Goal: Task Accomplishment & Management: Complete application form

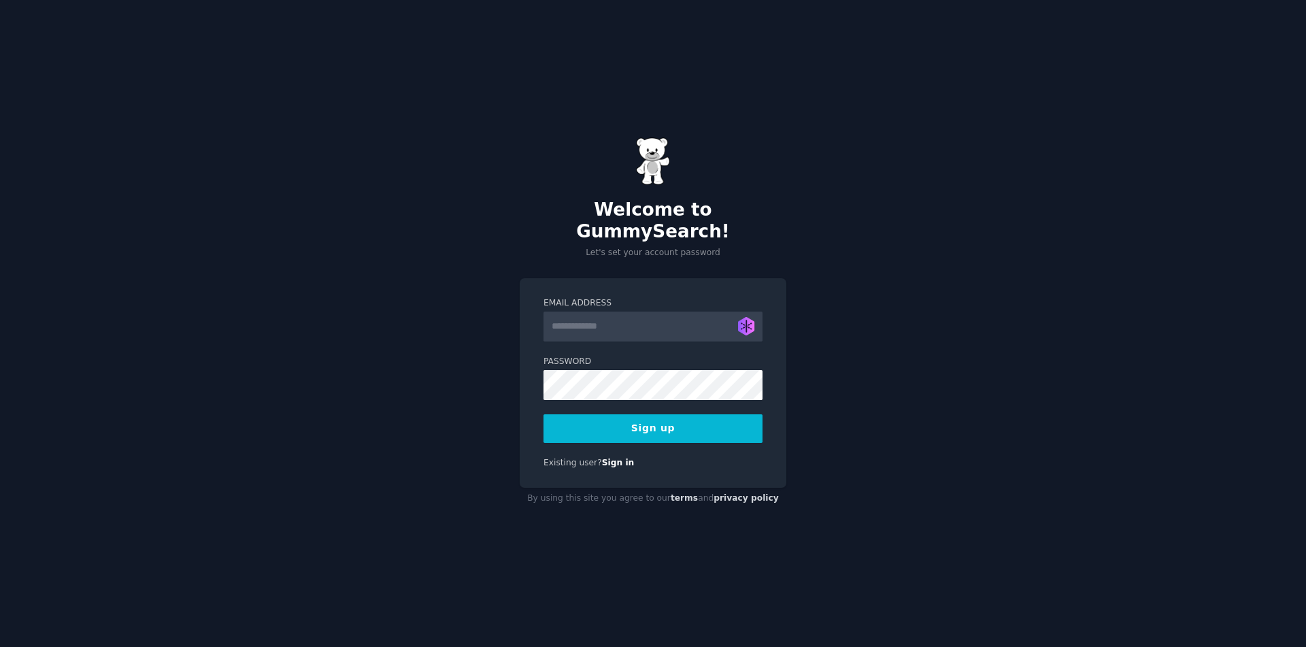
click at [670, 322] on input "Email Address" at bounding box center [652, 326] width 219 height 30
click at [669, 322] on input "Email Address" at bounding box center [652, 326] width 219 height 30
click at [620, 402] on form "Email Address Создать новый псевдоним Password 8 or more characters Alphanumeri…" at bounding box center [652, 370] width 219 height 146
click at [609, 322] on input "Email Address" at bounding box center [652, 326] width 219 height 30
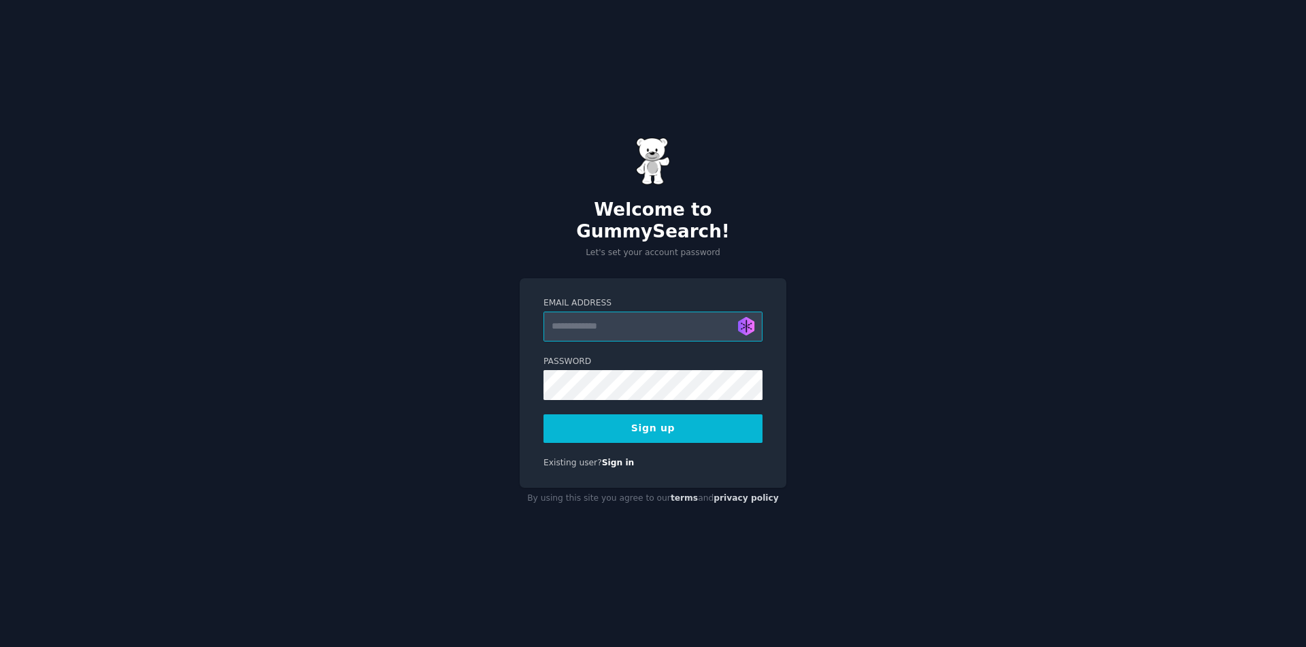
click at [601, 318] on input "Email Address" at bounding box center [652, 326] width 219 height 30
type input "**********"
click at [369, 356] on div "**********" at bounding box center [653, 323] width 1306 height 647
click at [622, 414] on button "Sign up" at bounding box center [652, 428] width 219 height 29
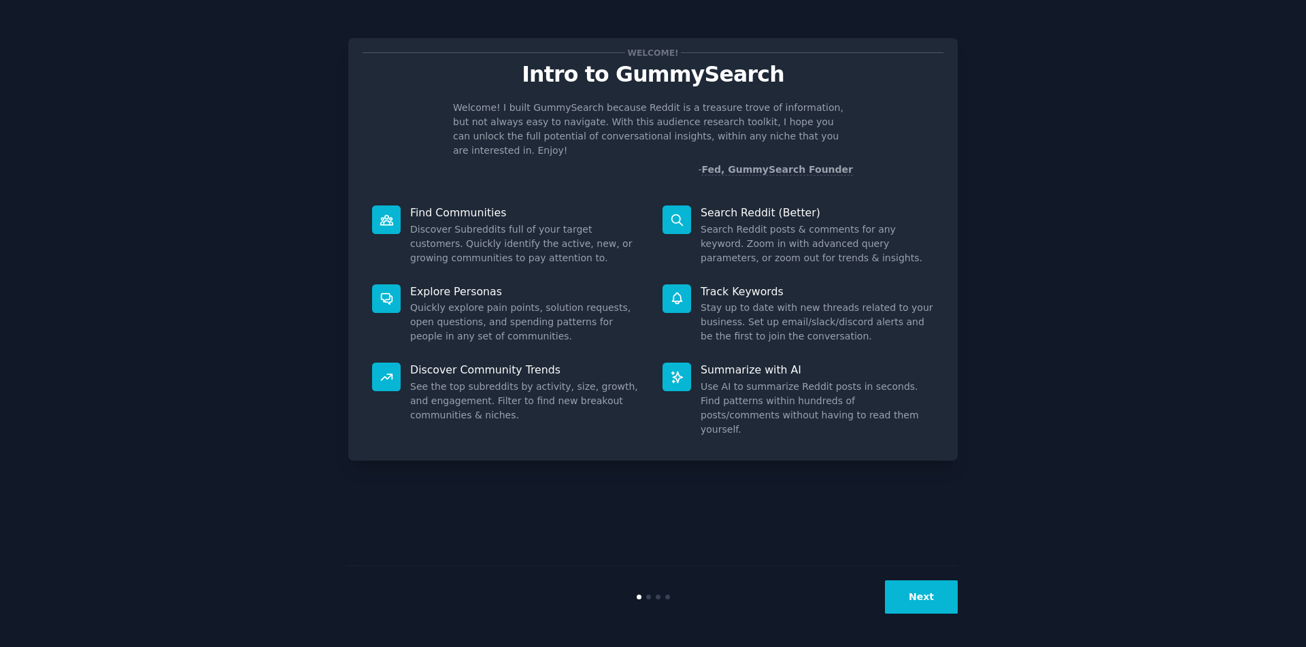
click at [929, 602] on button "Next" at bounding box center [921, 596] width 73 height 33
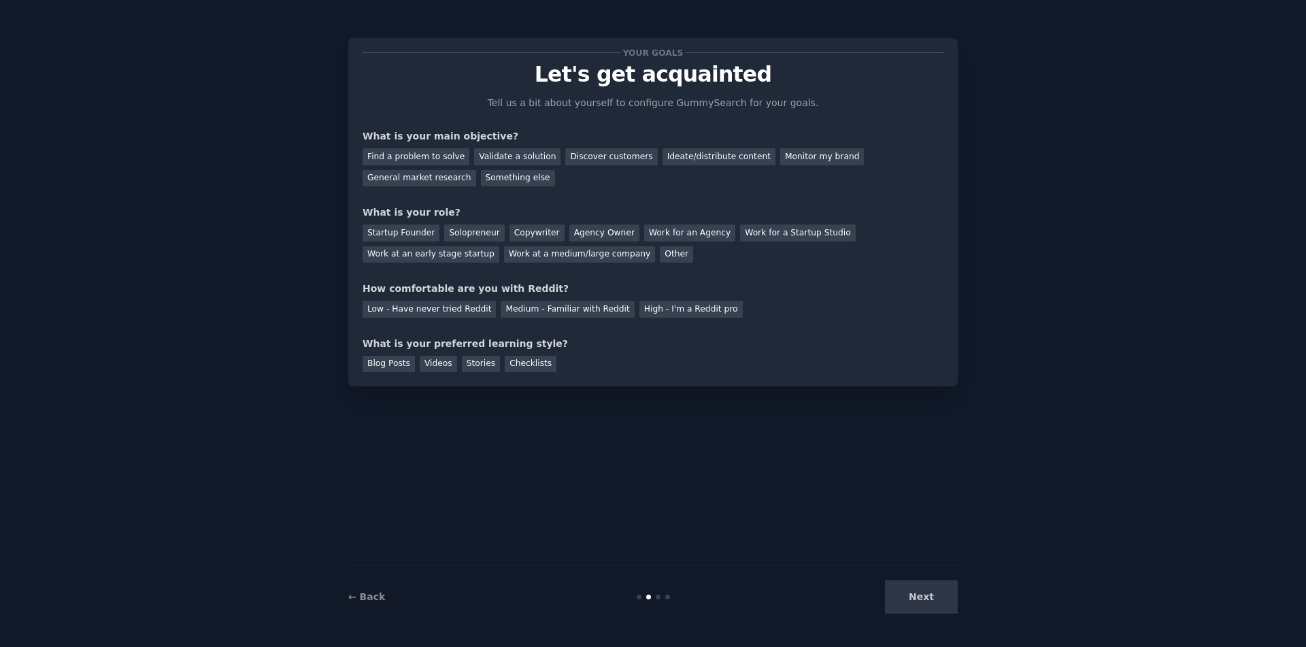
click at [929, 601] on div "Next" at bounding box center [855, 596] width 203 height 33
click at [915, 592] on div "Next" at bounding box center [855, 596] width 203 height 33
click at [926, 600] on div "Next" at bounding box center [855, 596] width 203 height 33
click at [654, 596] on div at bounding box center [653, 596] width 203 height 5
click at [399, 366] on div "Blog Posts" at bounding box center [388, 364] width 52 height 17
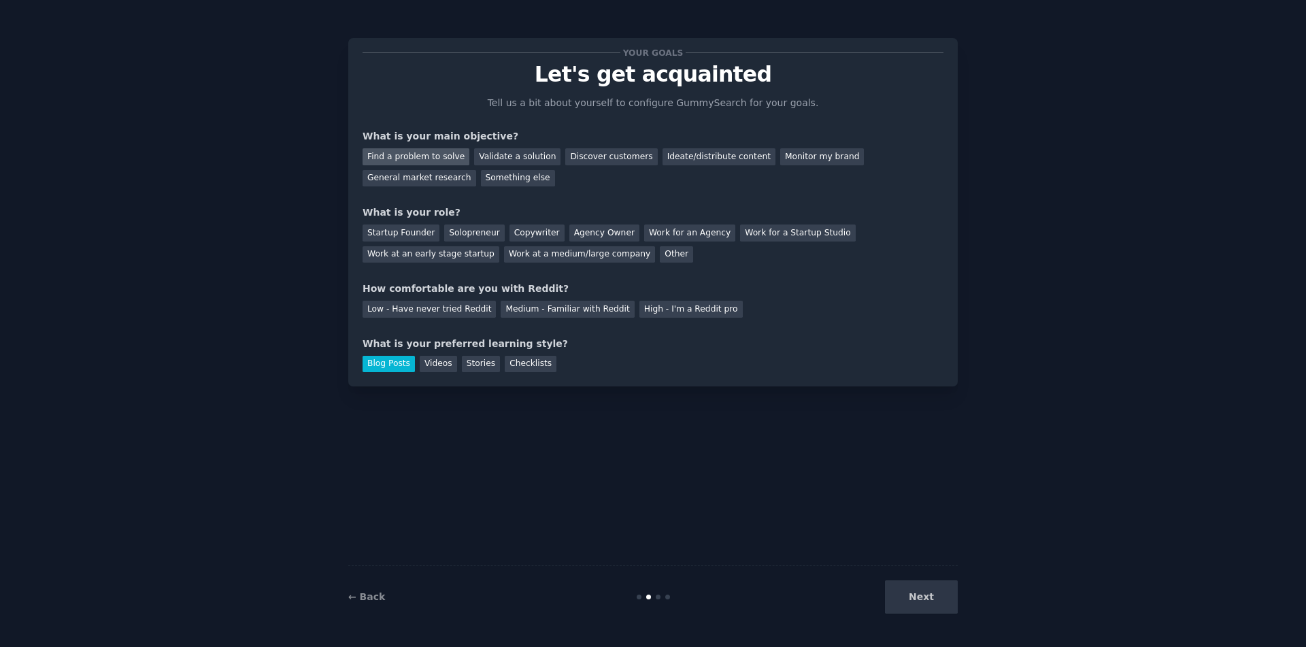
click at [437, 158] on div "Find a problem to solve" at bounding box center [415, 156] width 107 height 17
click at [416, 233] on div "Startup Founder" at bounding box center [400, 232] width 77 height 17
click at [467, 309] on div "Low - Have never tried Reddit" at bounding box center [428, 309] width 133 height 17
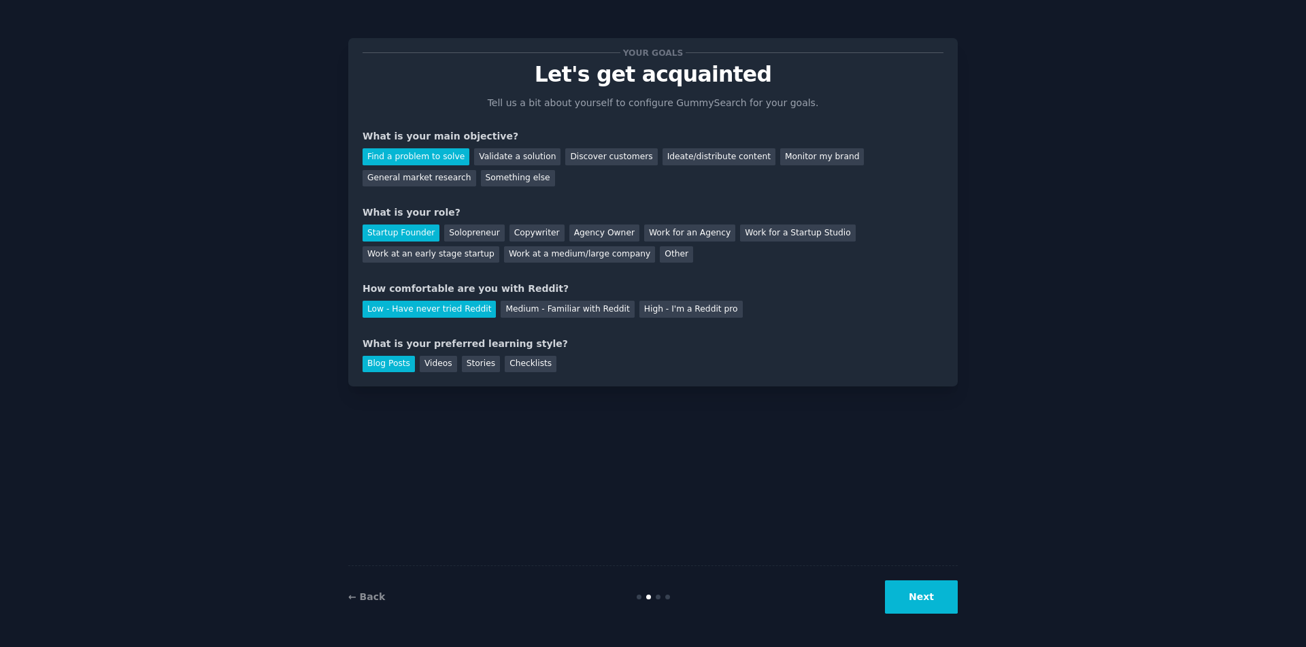
click at [919, 590] on button "Next" at bounding box center [921, 596] width 73 height 33
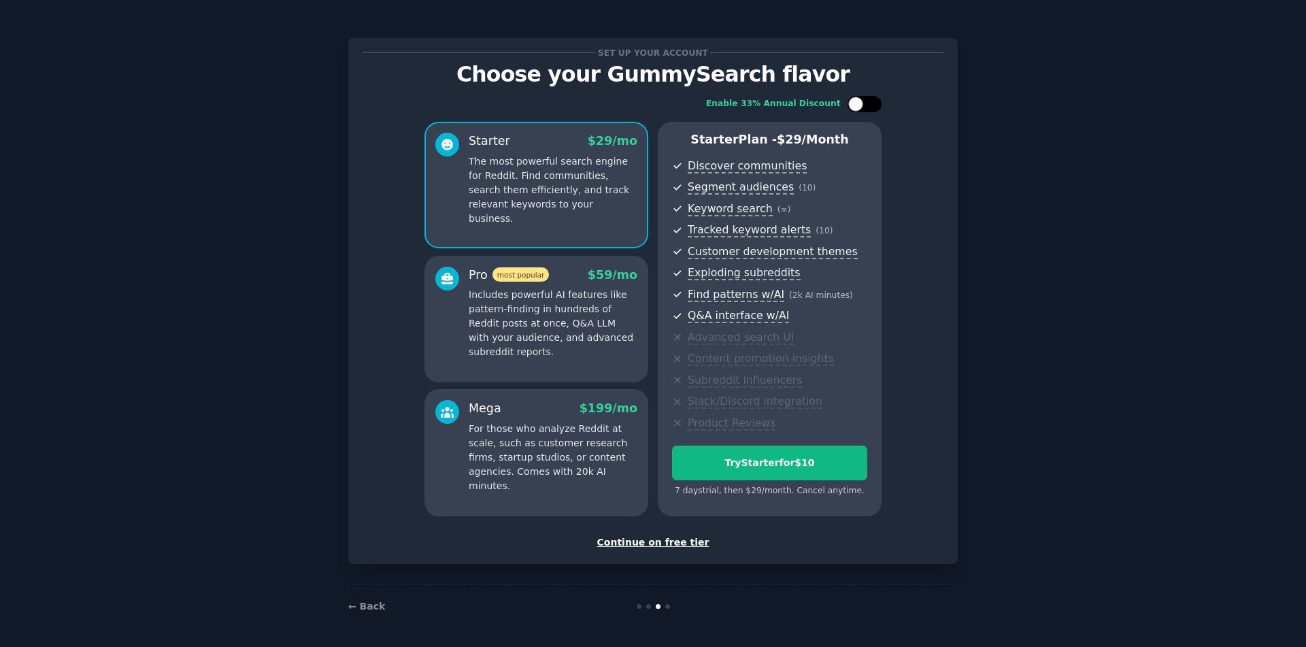
click at [862, 107] on div at bounding box center [855, 104] width 15 height 15
click at [862, 107] on div at bounding box center [858, 104] width 10 height 7
click at [862, 107] on div at bounding box center [855, 104] width 15 height 15
click at [861, 107] on div at bounding box center [858, 104] width 10 height 7
click at [861, 107] on div at bounding box center [855, 104] width 15 height 15
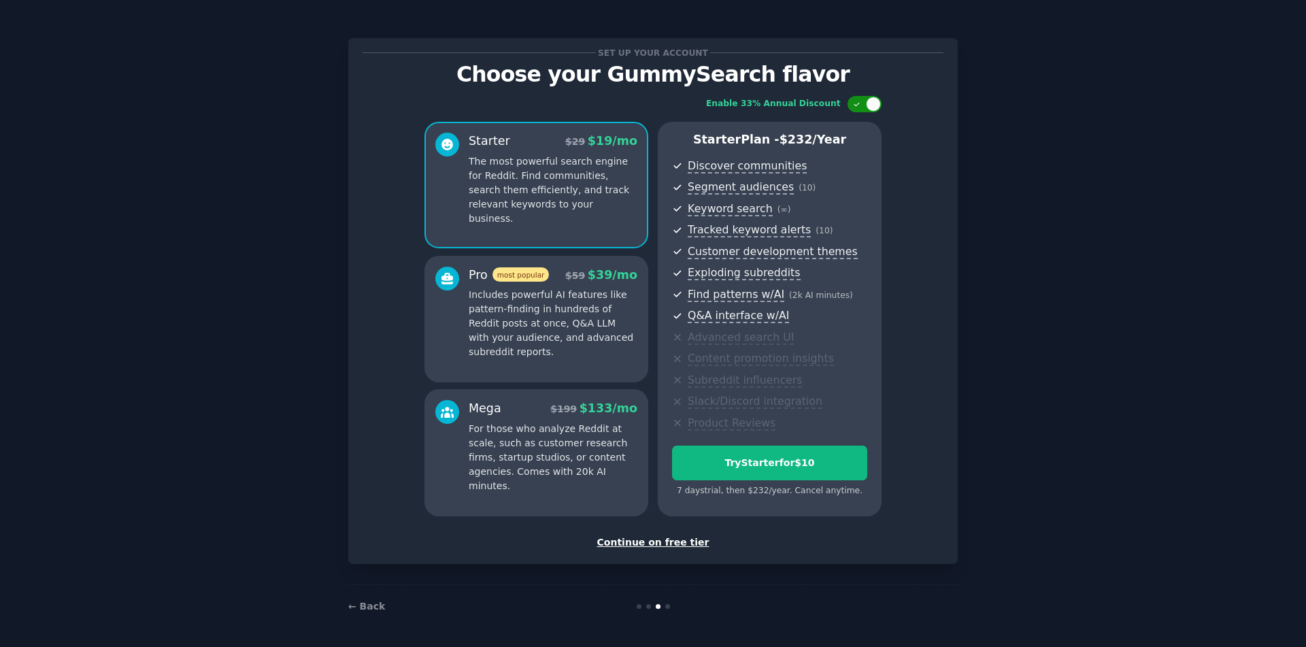
click at [861, 107] on div at bounding box center [858, 104] width 10 height 7
checkbox input "false"
click at [563, 335] on p "Includes powerful AI features like pattern-finding in hundreds of Reddit posts …" at bounding box center [553, 323] width 169 height 71
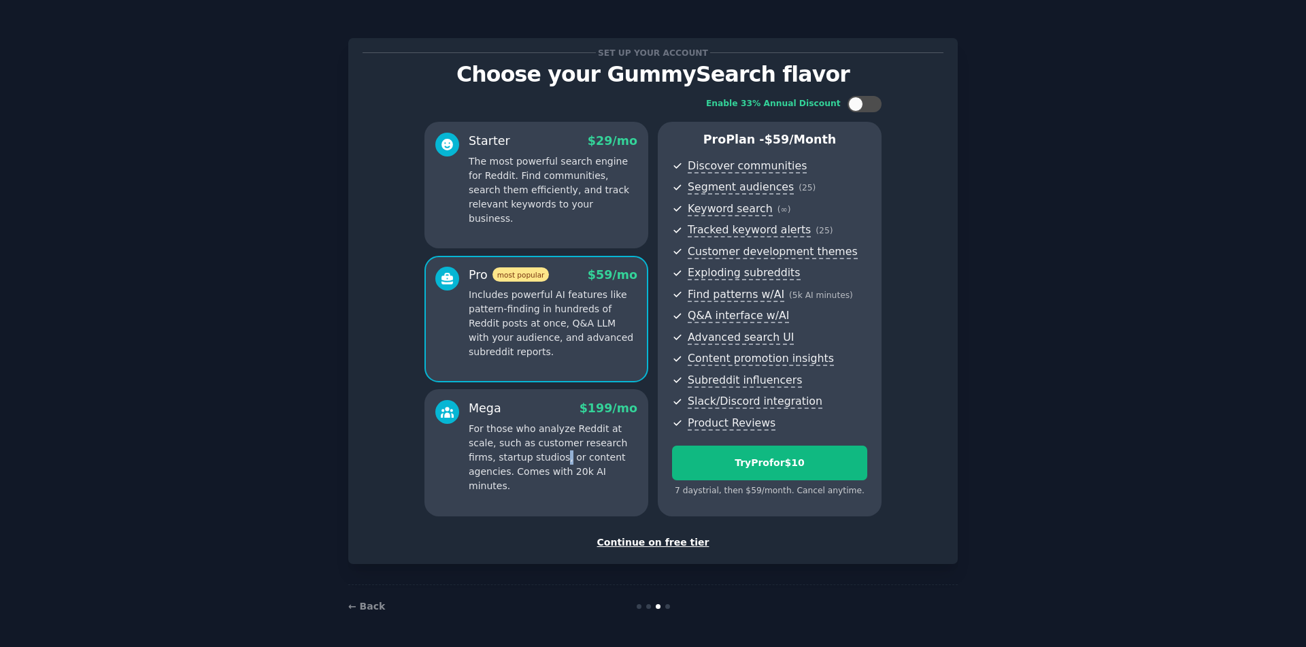
click at [566, 460] on p "For those who analyze Reddit at scale, such as customer research firms, startup…" at bounding box center [553, 457] width 169 height 71
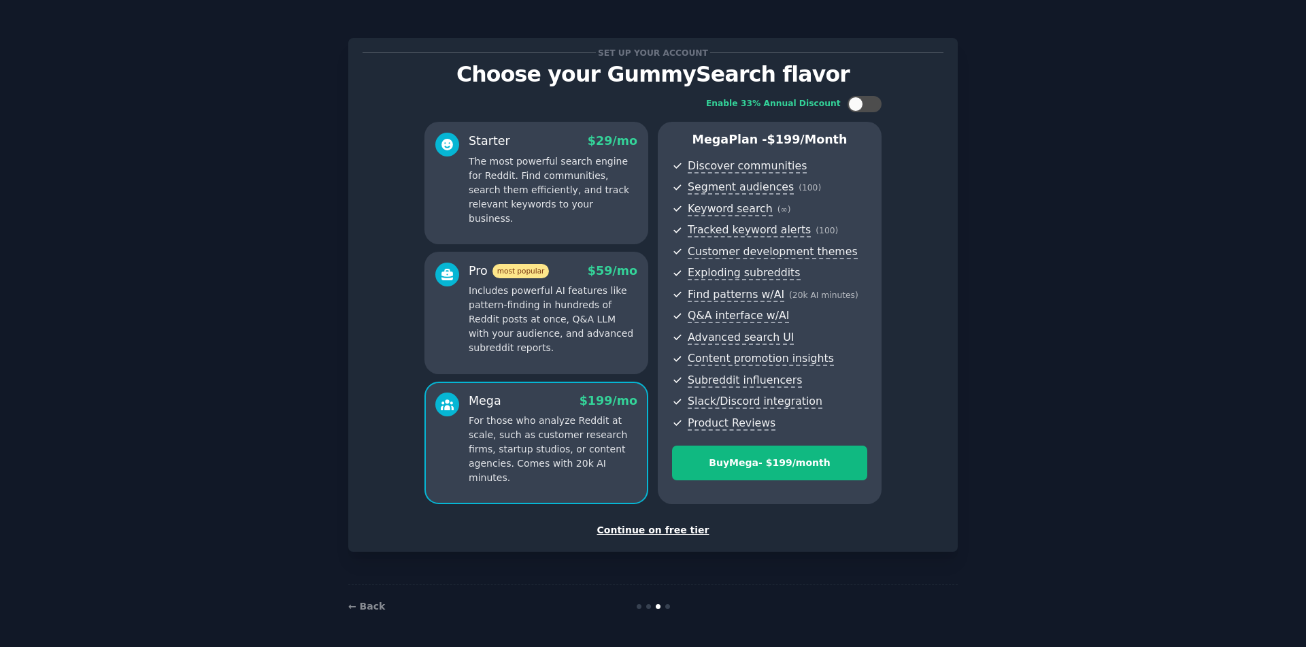
click at [546, 336] on p "Includes powerful AI features like pattern-finding in hundreds of Reddit posts …" at bounding box center [553, 319] width 169 height 71
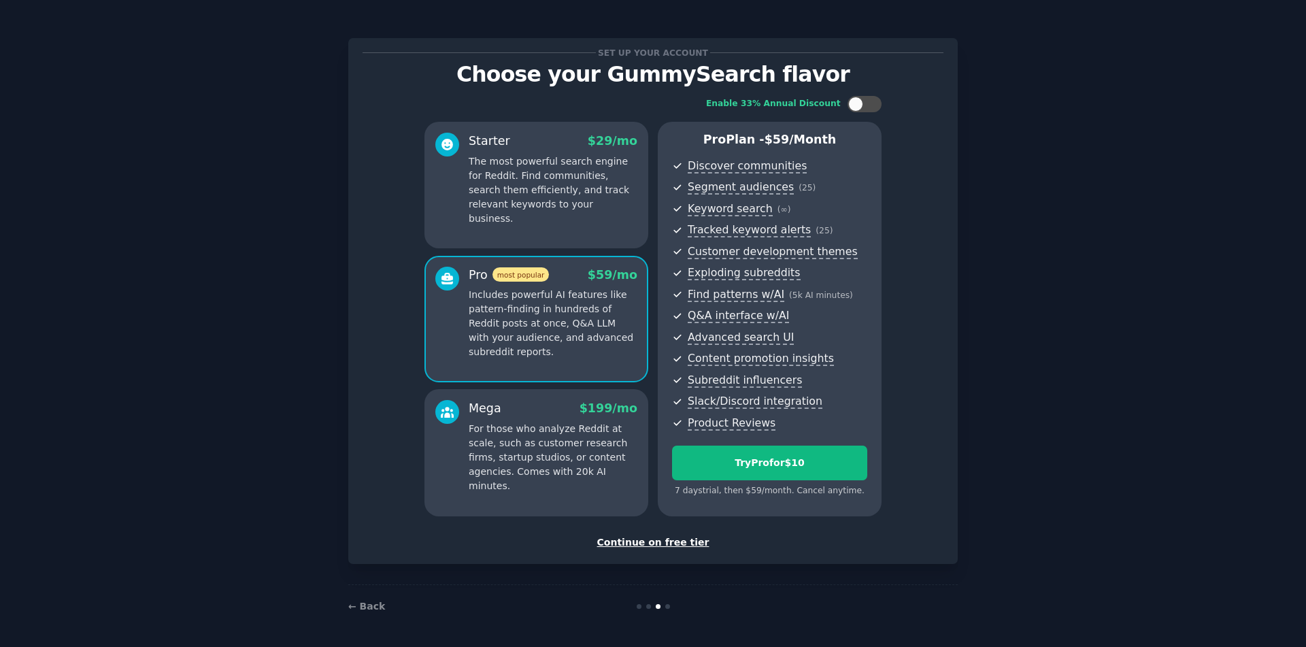
click at [540, 212] on div "Starter $ 29 /mo The most powerful search engine for Reddit. Find communities, …" at bounding box center [536, 185] width 224 height 126
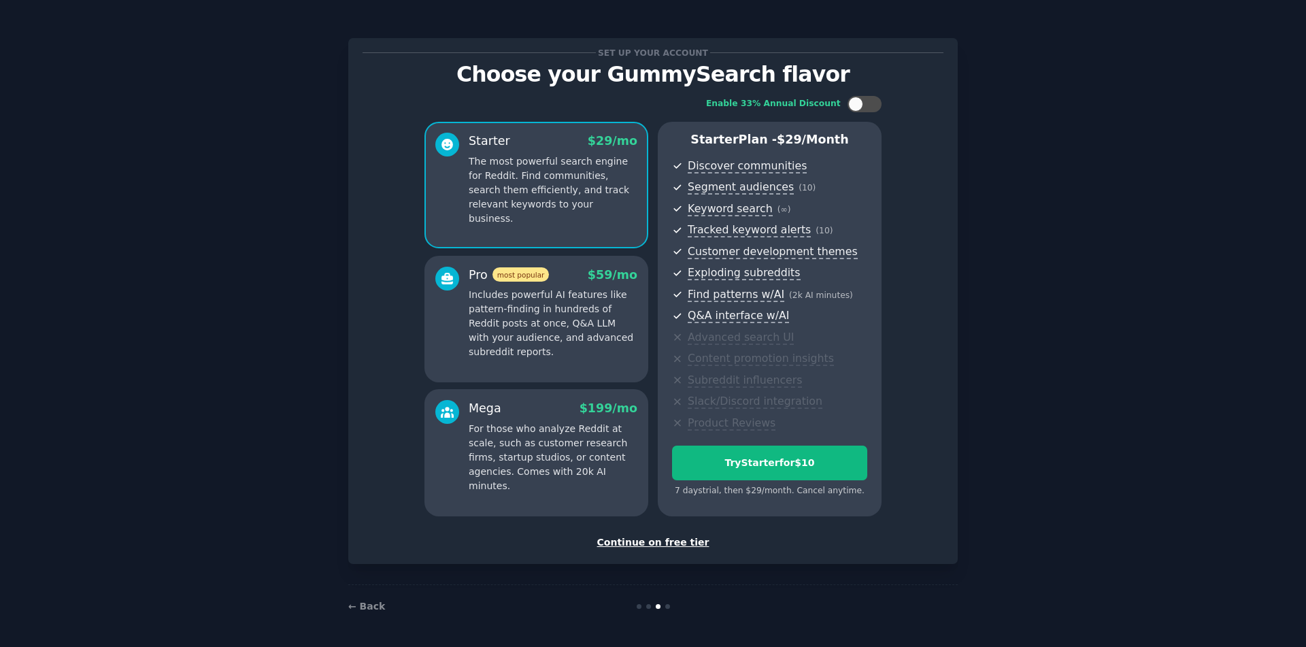
click at [662, 541] on div "Continue on free tier" at bounding box center [652, 542] width 581 height 14
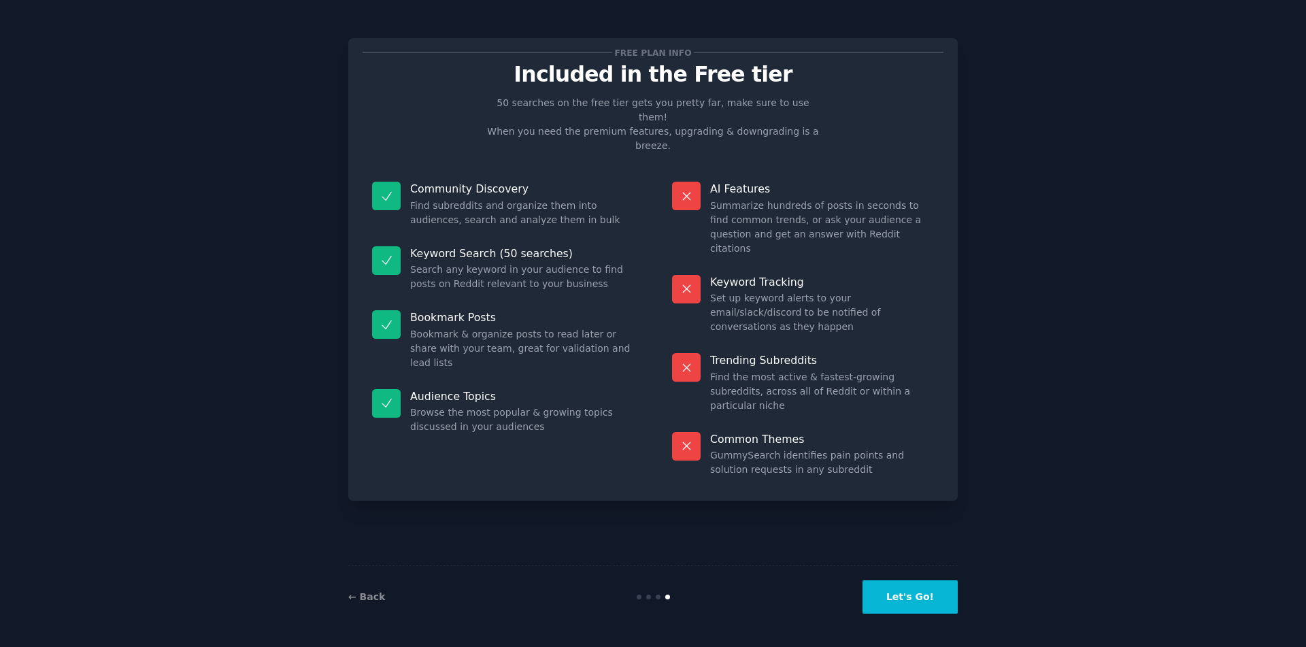
click at [902, 599] on button "Let's Go!" at bounding box center [909, 596] width 95 height 33
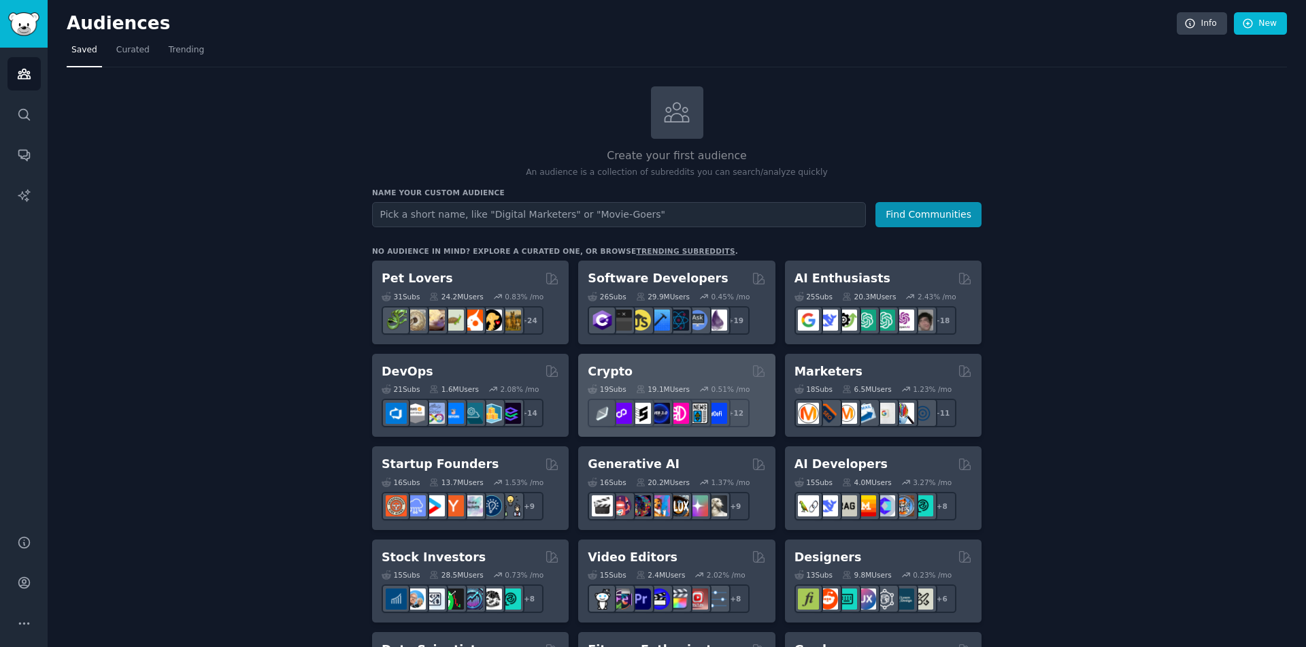
click at [620, 377] on h2 "Crypto" at bounding box center [610, 371] width 45 height 17
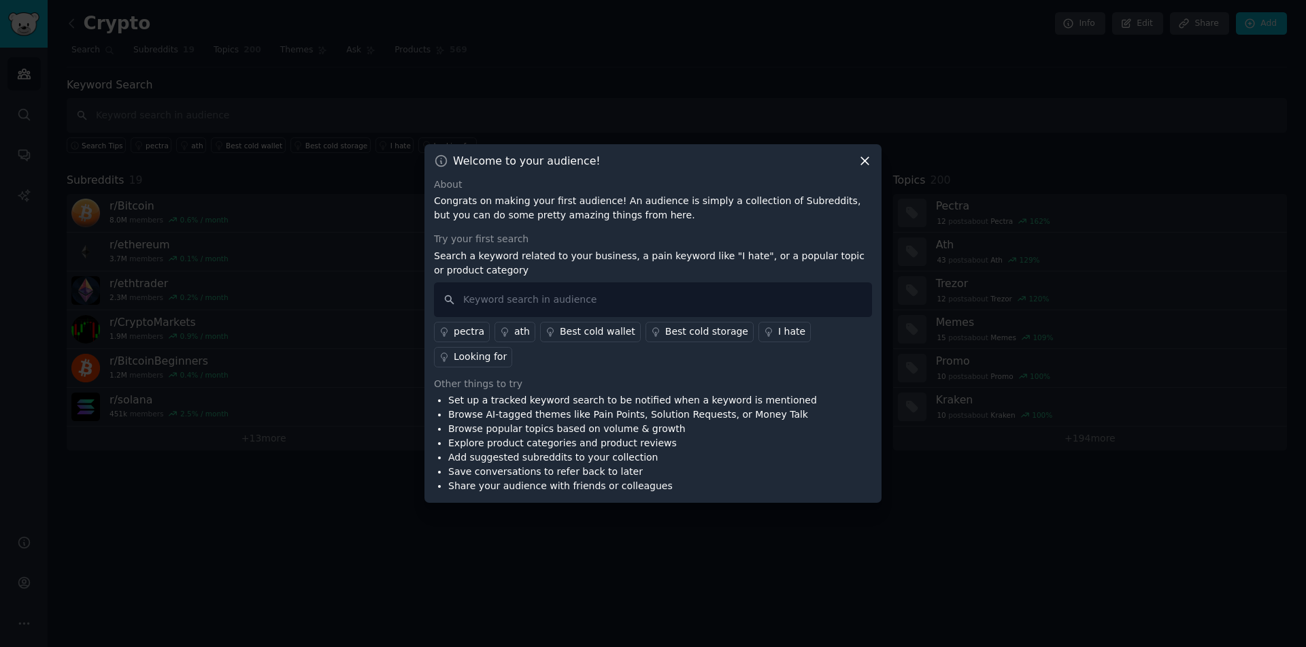
click at [860, 161] on icon at bounding box center [865, 161] width 14 height 14
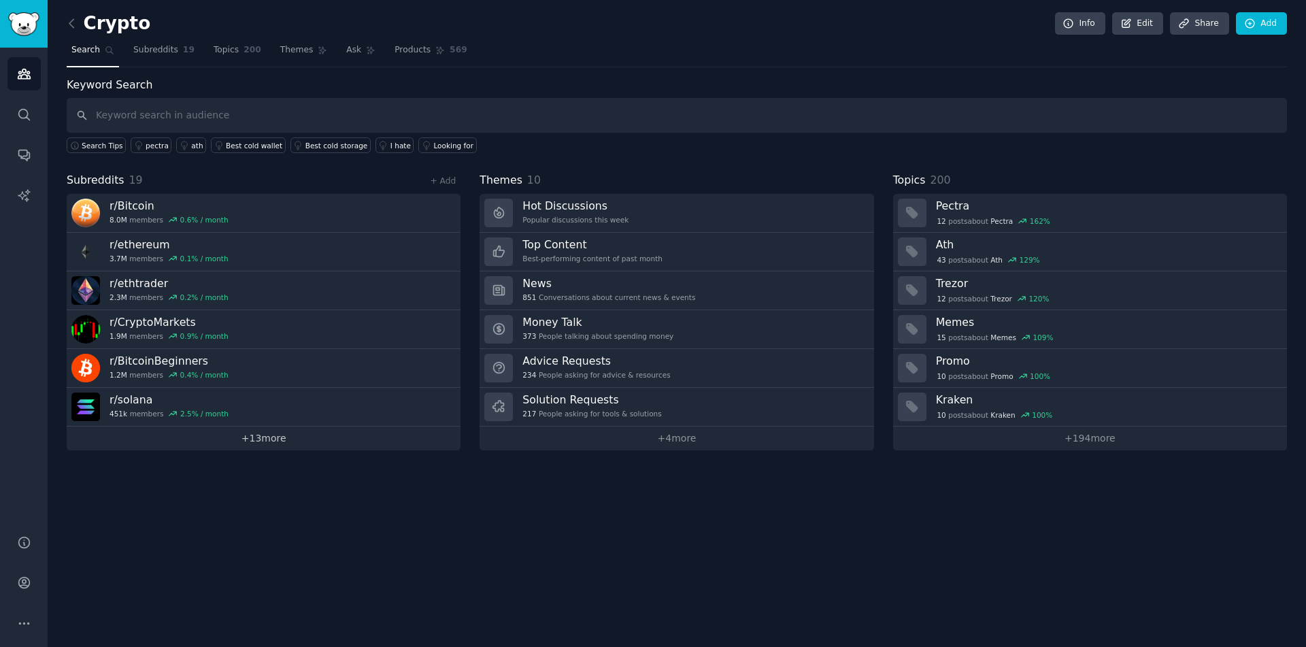
click at [275, 446] on link "+ 13 more" at bounding box center [264, 438] width 394 height 24
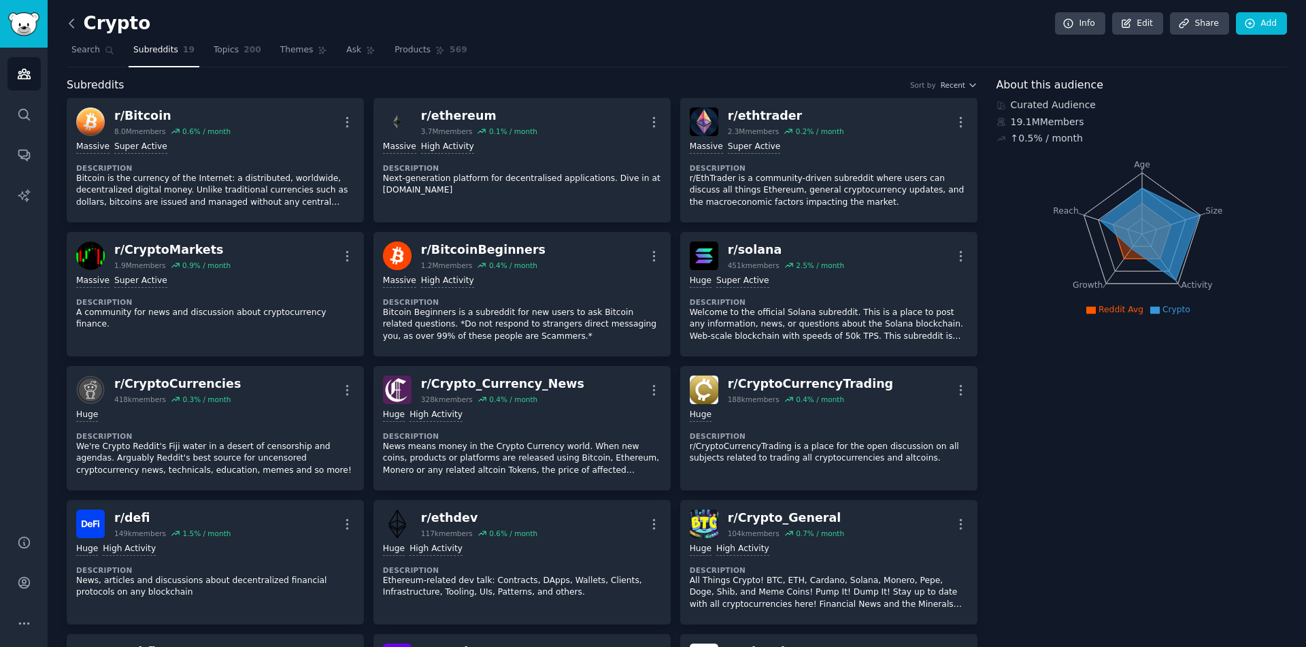
click at [71, 21] on icon at bounding box center [71, 23] width 4 height 8
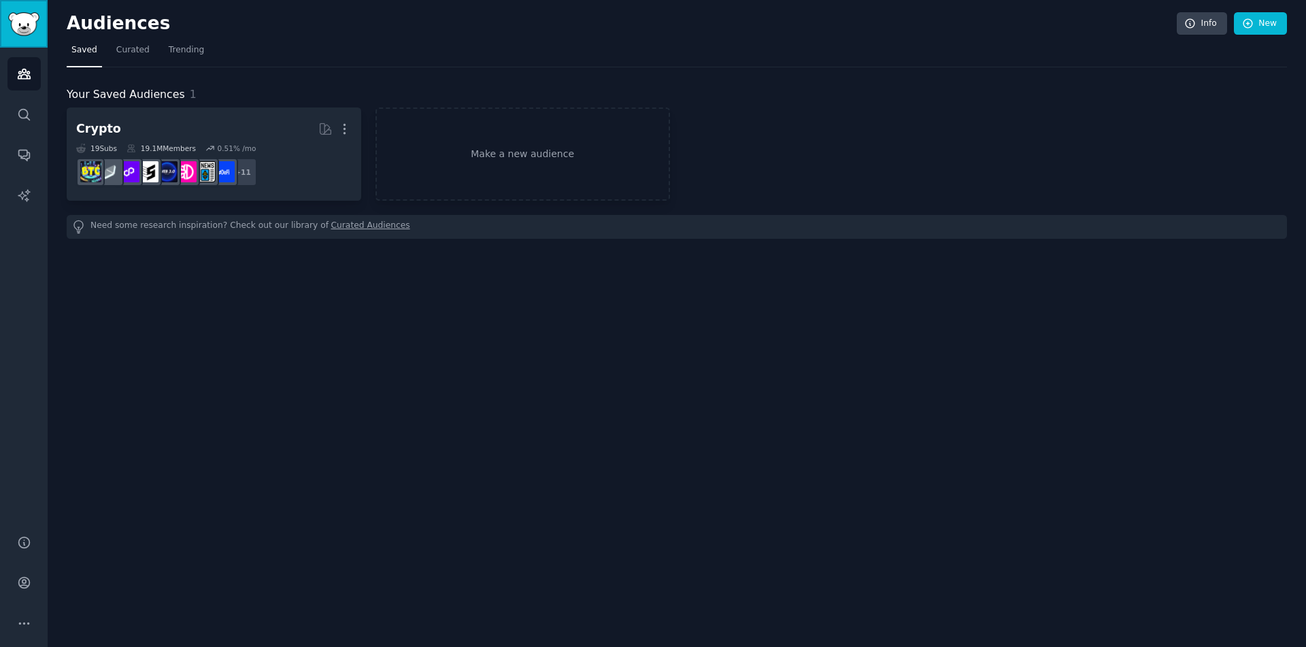
click at [22, 27] on img "Sidebar" at bounding box center [23, 24] width 31 height 24
click at [23, 24] on img "Sidebar" at bounding box center [23, 24] width 31 height 24
click at [467, 162] on link "Make a new audience" at bounding box center [522, 153] width 294 height 93
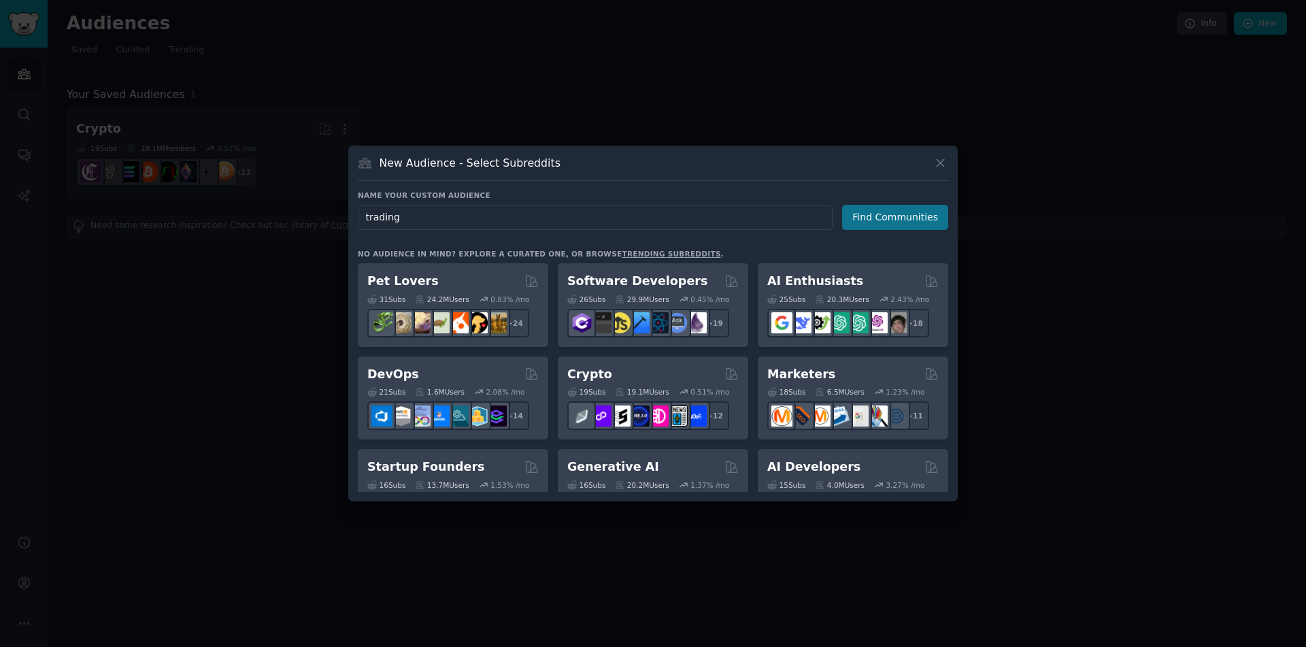
type input "trading"
click at [888, 216] on button "Find Communities" at bounding box center [895, 217] width 106 height 25
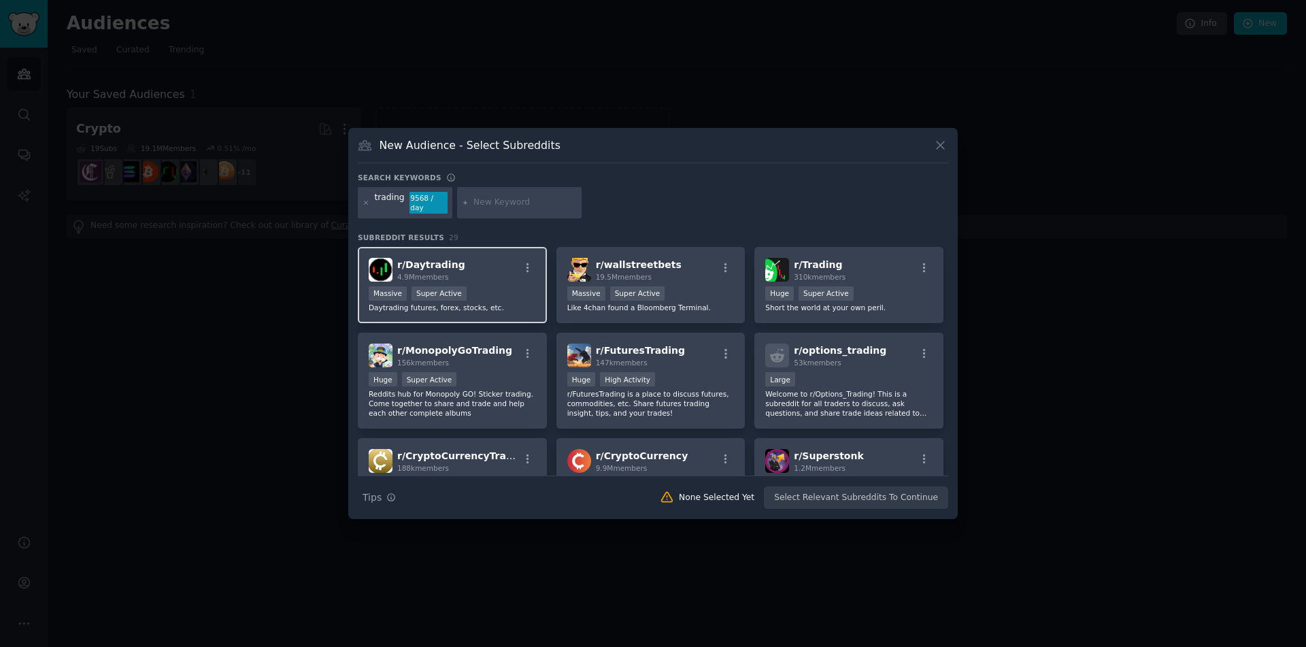
click at [492, 267] on div "r/ Daytrading 4.9M members" at bounding box center [452, 270] width 167 height 24
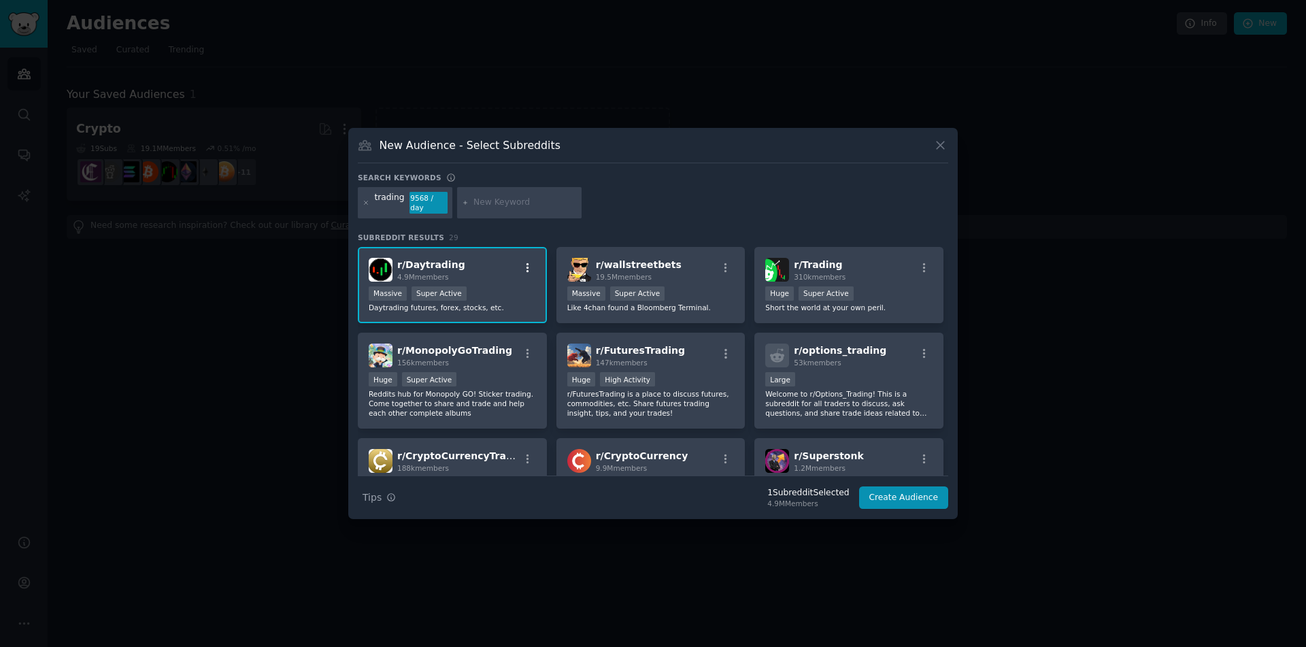
click at [527, 263] on icon "button" at bounding box center [528, 268] width 12 height 12
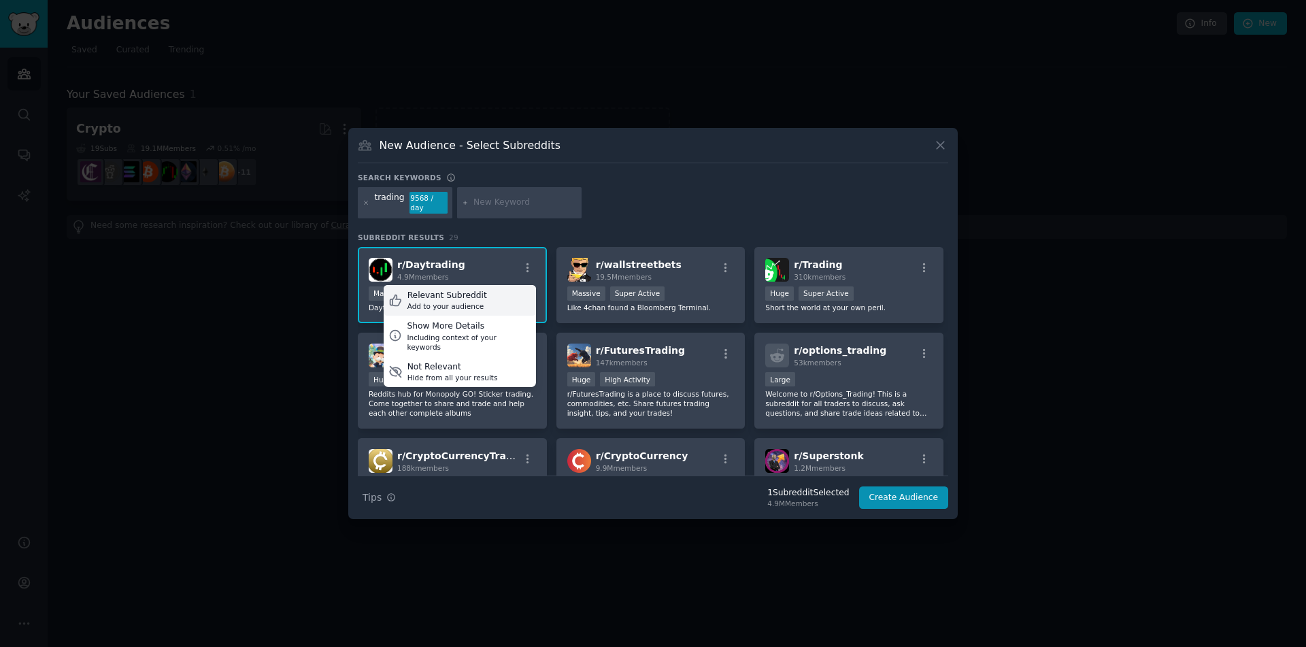
click at [488, 292] on div "Relevant Subreddit Add to your audience" at bounding box center [460, 300] width 152 height 31
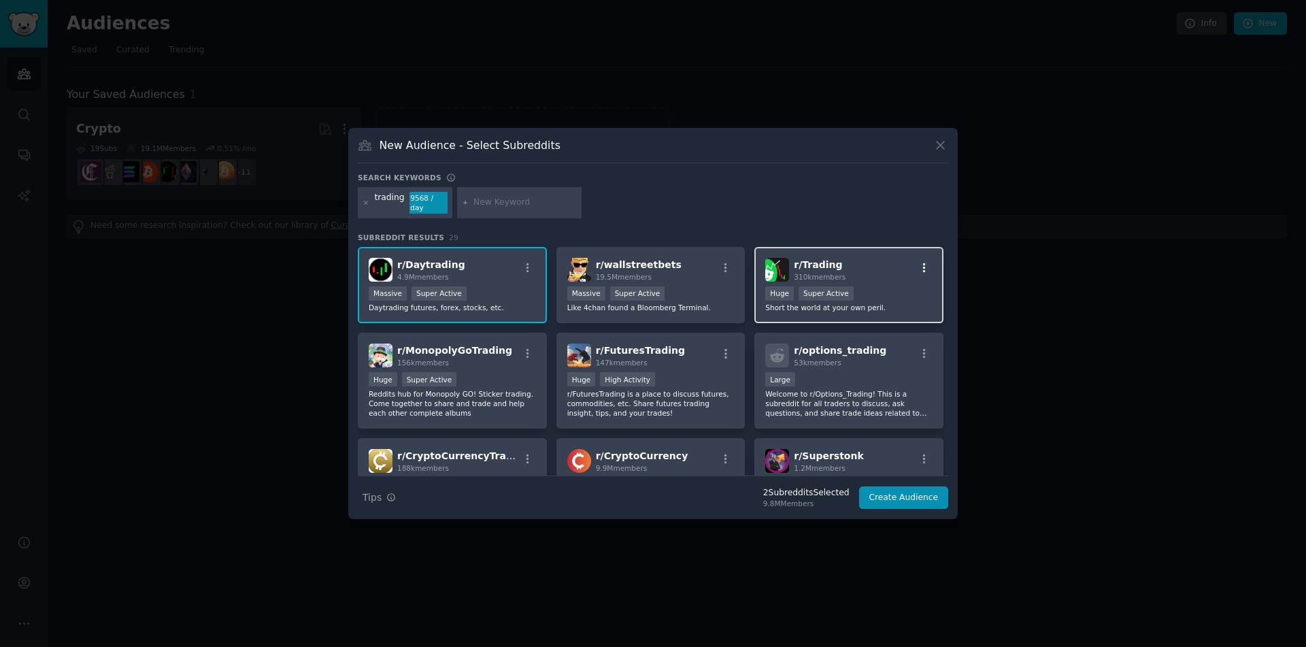
click at [926, 262] on icon "button" at bounding box center [924, 268] width 12 height 12
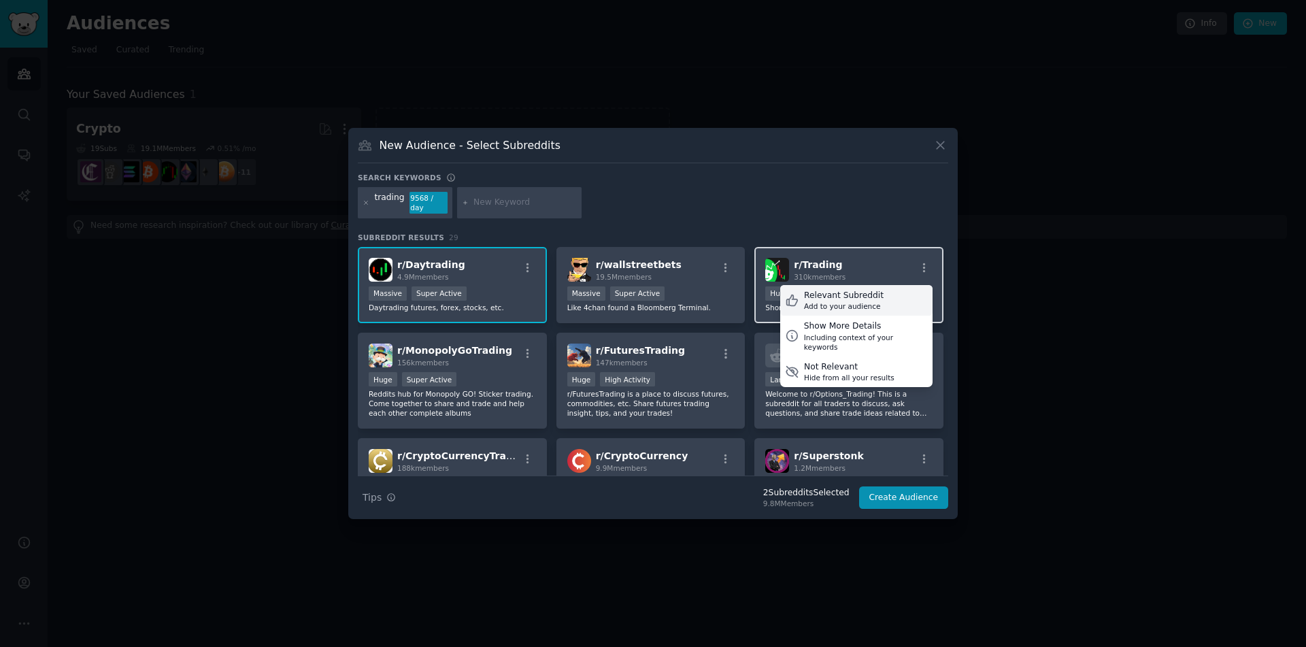
click at [890, 299] on div "Relevant Subreddit Add to your audience" at bounding box center [856, 300] width 152 height 31
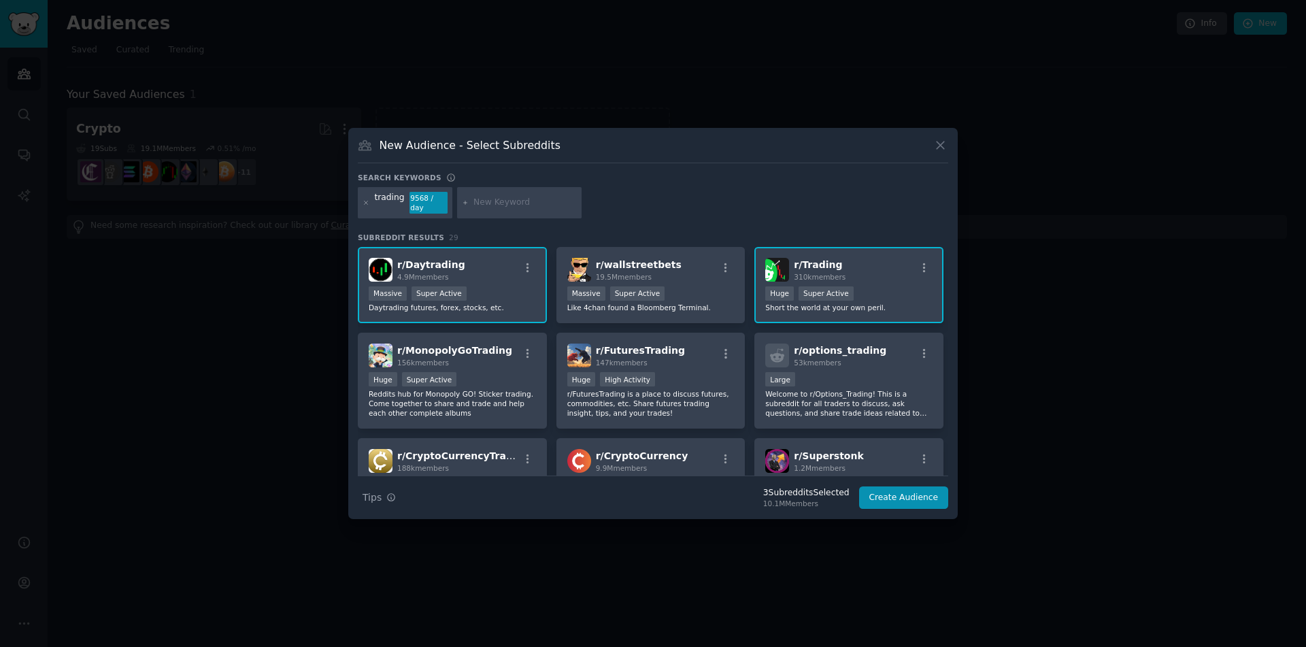
click at [879, 287] on div ">= 95th percentile for submissions / day Huge Super Active" at bounding box center [848, 294] width 167 height 17
click at [888, 260] on div "r/ Trading 310k members" at bounding box center [848, 270] width 167 height 24
click at [692, 367] on div "r/ FuturesTrading 147k members >= 80th percentile for submissions / day Huge Hi…" at bounding box center [650, 381] width 189 height 96
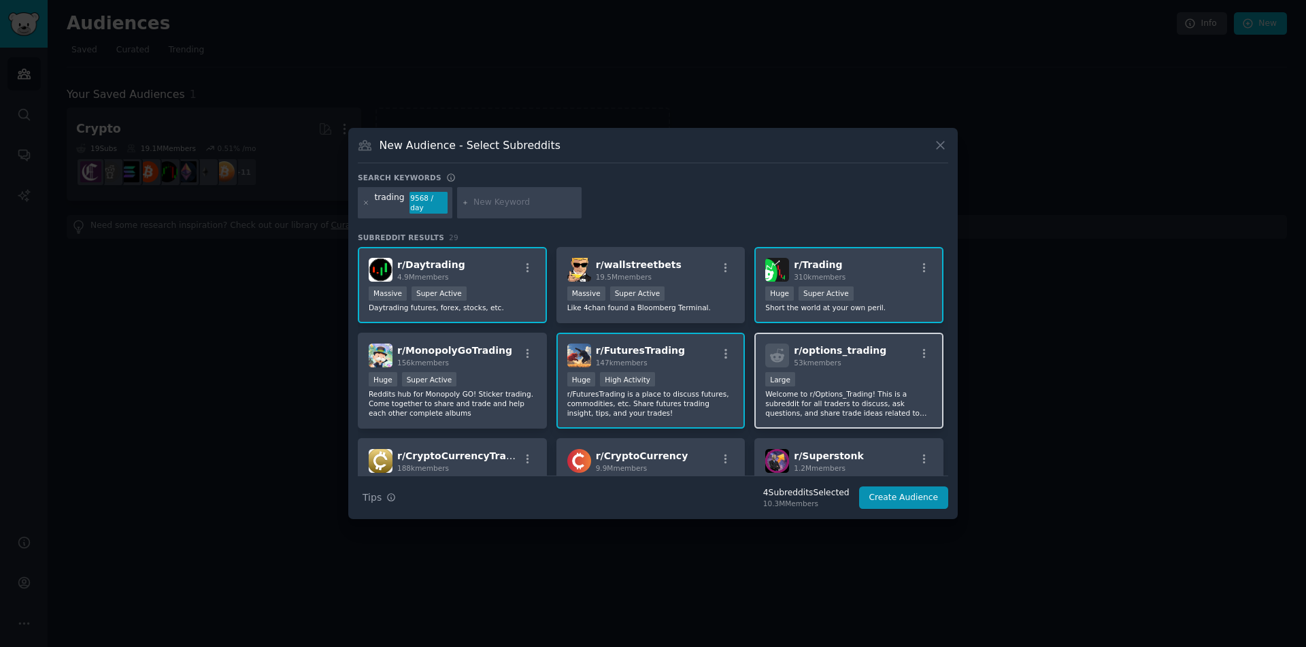
click at [852, 372] on div "10,000 - 100,000 members Large" at bounding box center [848, 380] width 167 height 17
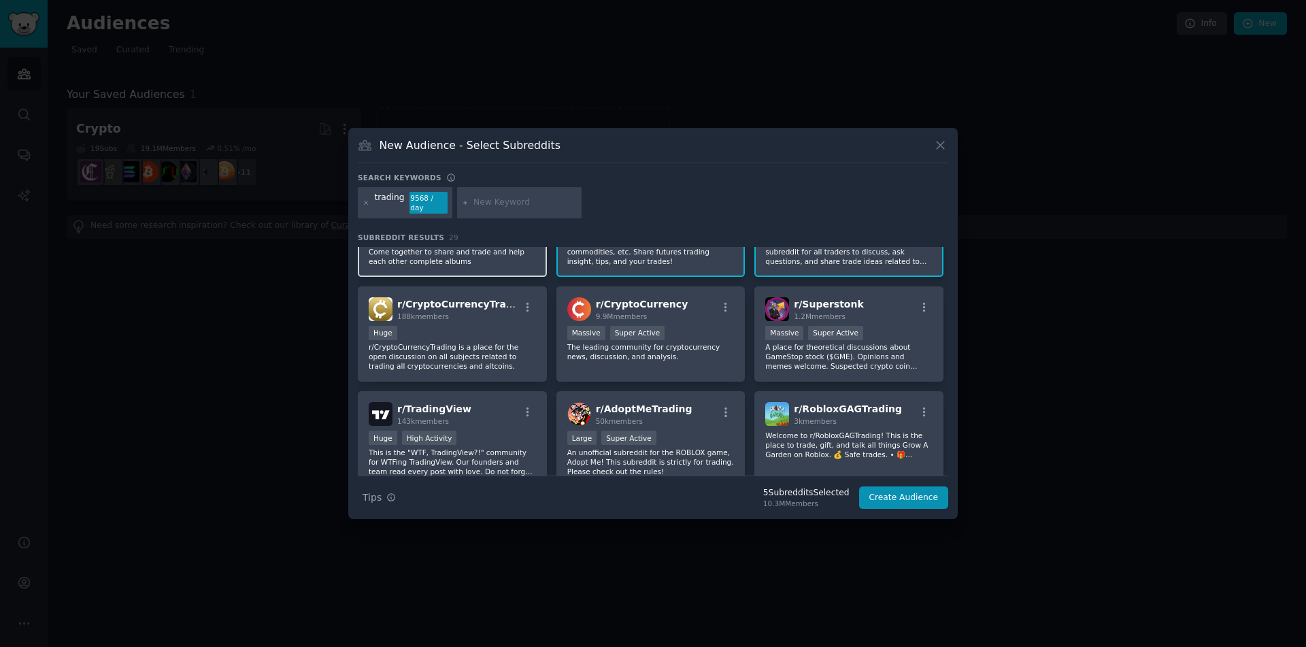
scroll to position [163, 0]
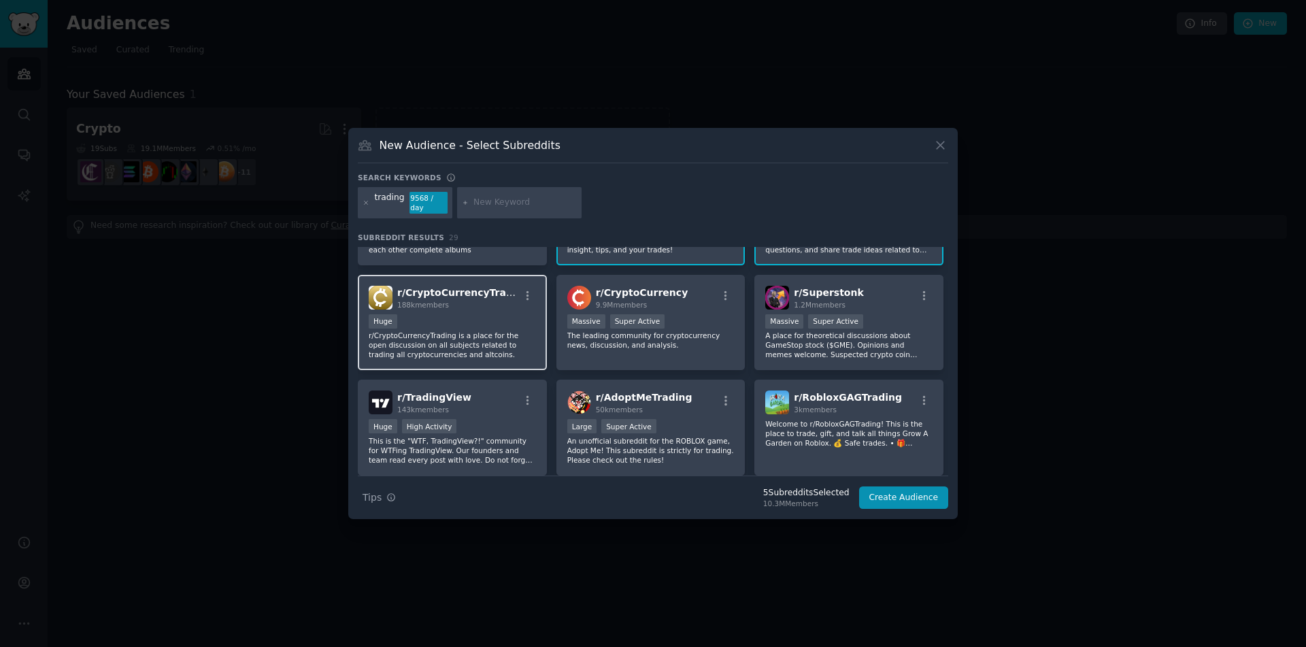
click at [488, 314] on div "Huge" at bounding box center [452, 322] width 167 height 17
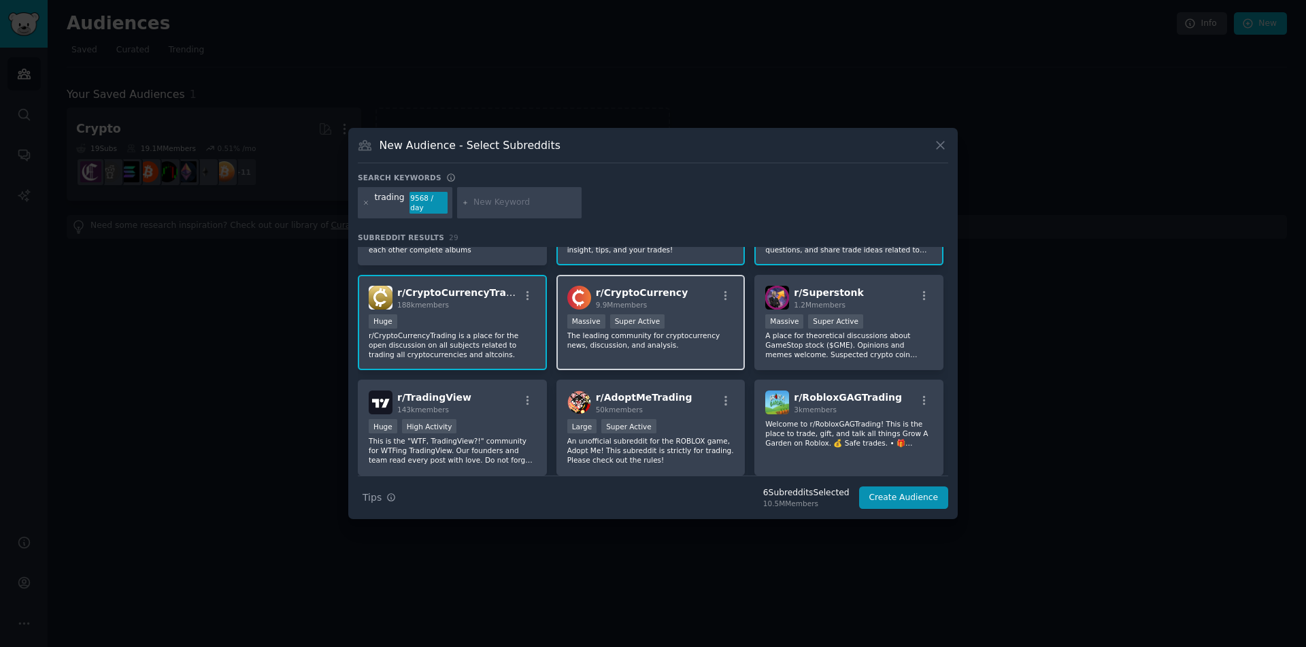
click at [703, 314] on div "Massive Super Active" at bounding box center [650, 322] width 167 height 17
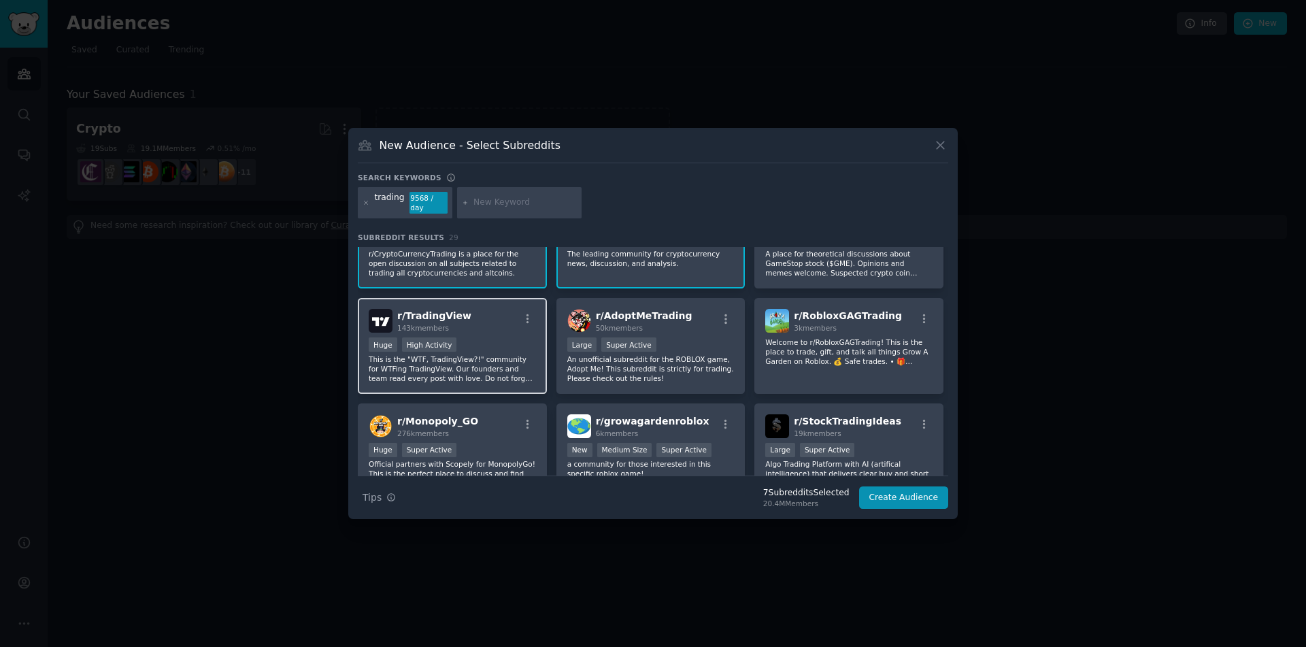
click at [496, 356] on p "This is the "WTF, TradingView?!" community for WTFing TradingView. Our founders…" at bounding box center [452, 368] width 167 height 29
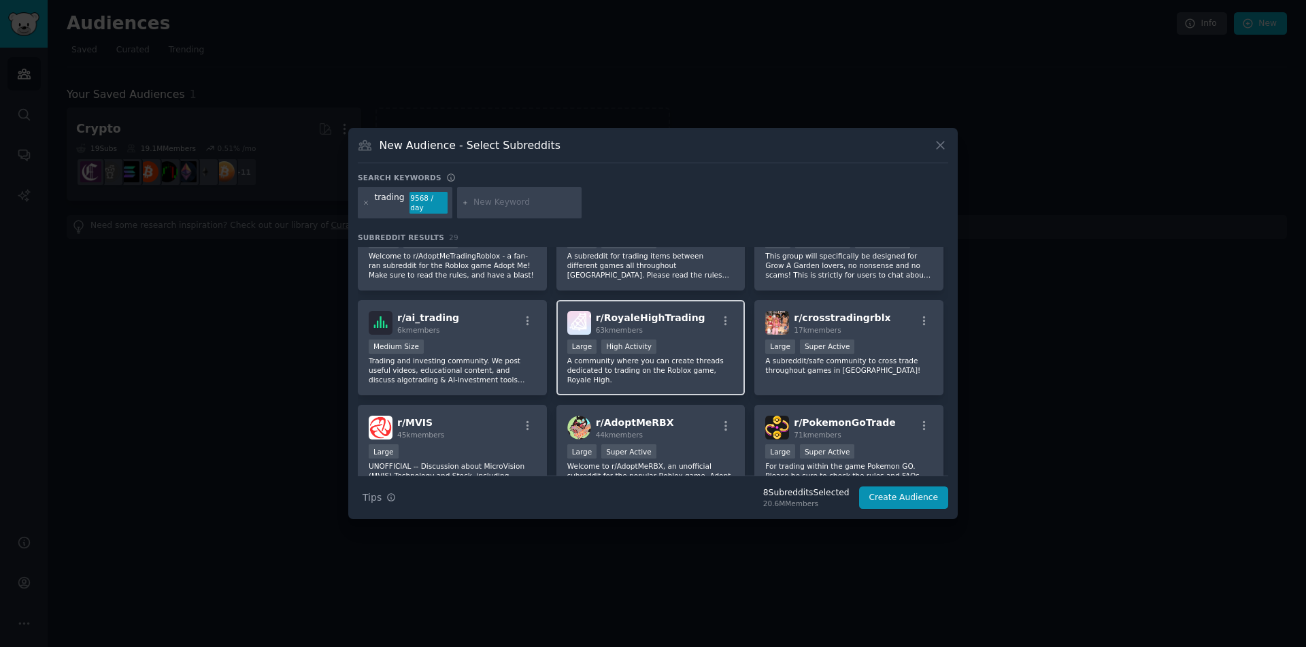
scroll to position [571, 0]
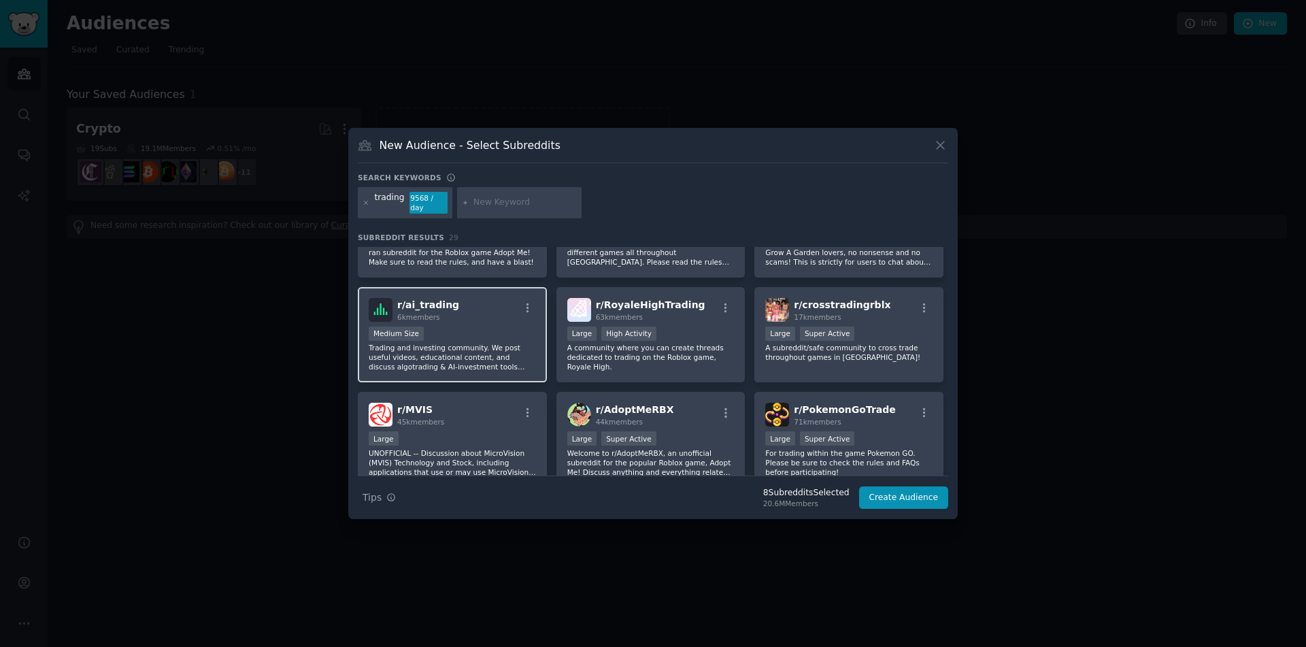
click at [500, 336] on div "Medium Size" at bounding box center [452, 334] width 167 height 17
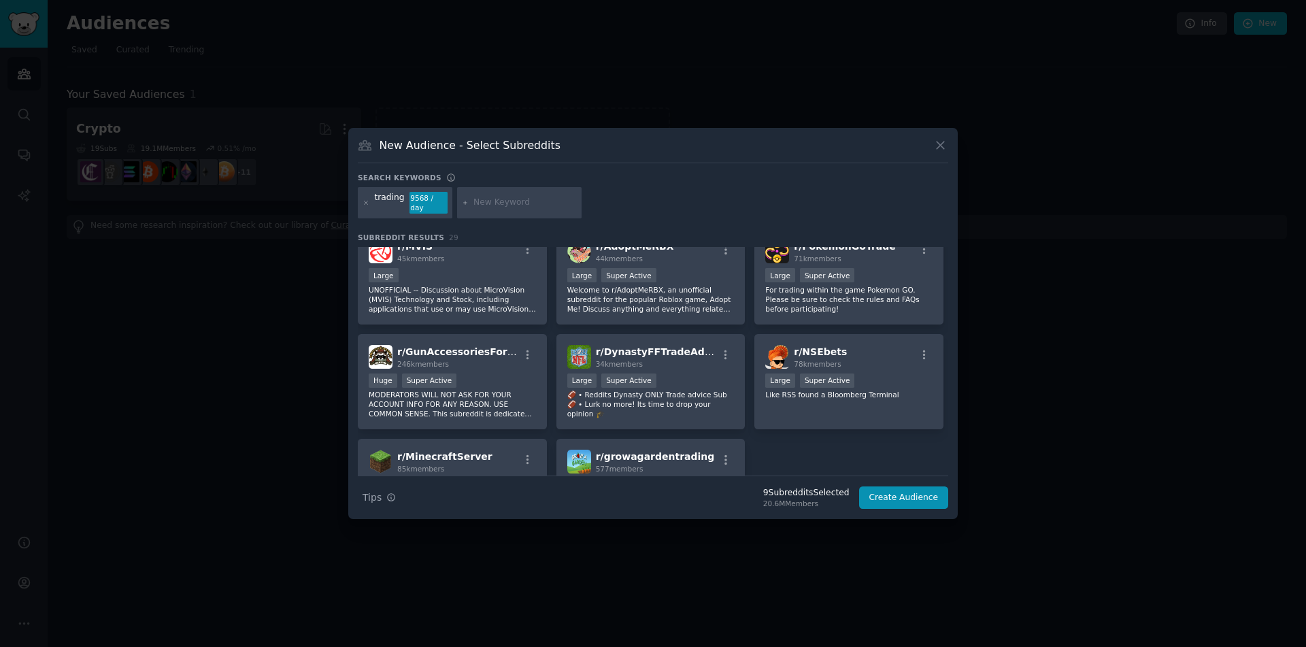
scroll to position [816, 0]
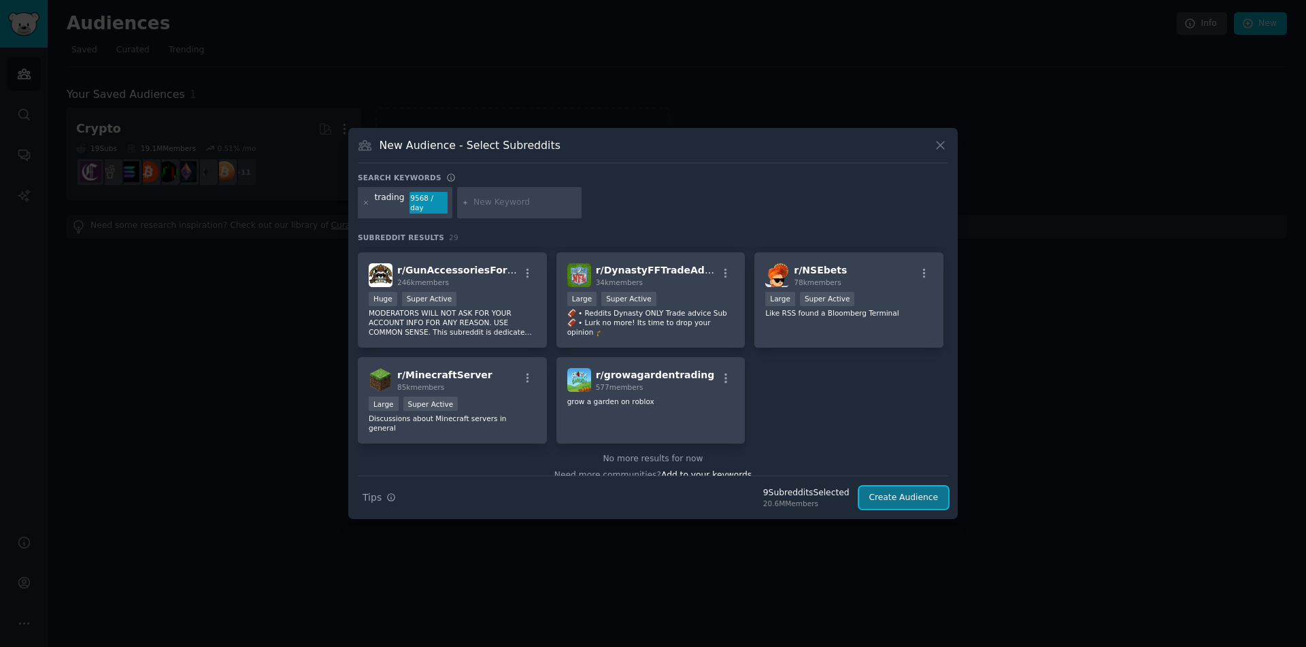
click at [895, 489] on button "Create Audience" at bounding box center [904, 497] width 90 height 23
